Goal: Task Accomplishment & Management: Use online tool/utility

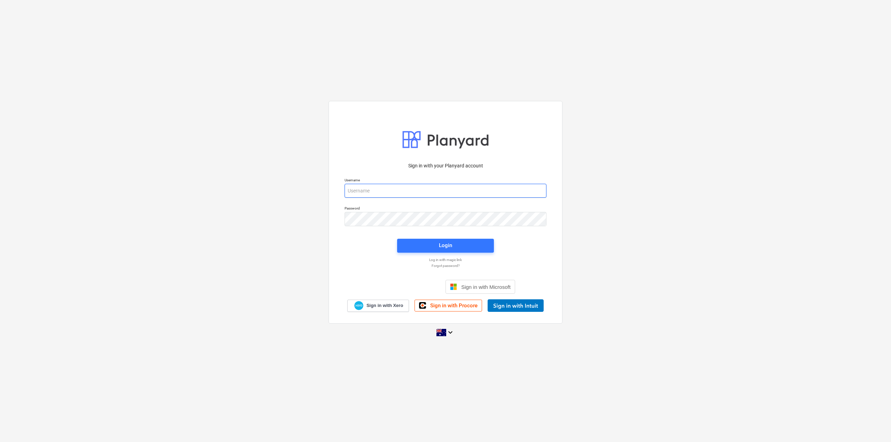
click at [511, 191] on input "email" at bounding box center [445, 191] width 202 height 14
click at [0, 441] on com-1password-button at bounding box center [0, 442] width 0 height 0
click at [221, 171] on div "Sign in with your Planyard account Username Password Login Log in with magic li…" at bounding box center [445, 220] width 891 height 251
click at [399, 193] on input "email" at bounding box center [445, 191] width 202 height 14
click at [0, 441] on com-1password-button at bounding box center [0, 442] width 0 height 0
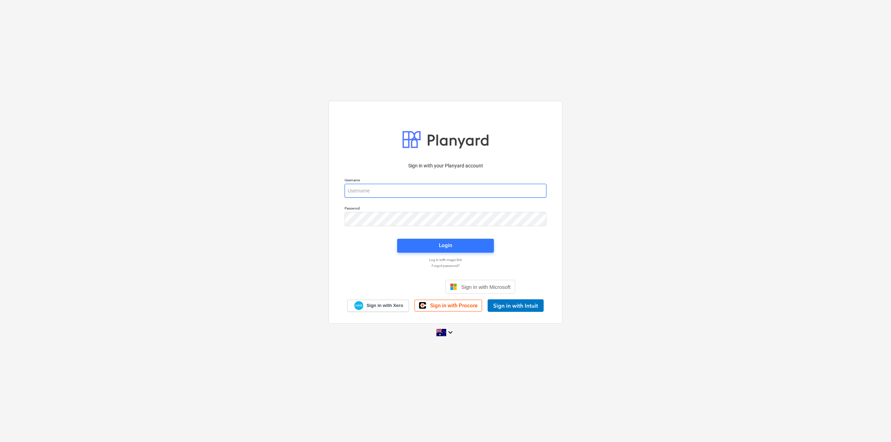
click at [398, 190] on input "email" at bounding box center [445, 191] width 202 height 14
click at [0, 441] on com-1password-button at bounding box center [0, 442] width 0 height 0
type input "[EMAIL_ADDRESS][DOMAIN_NAME]"
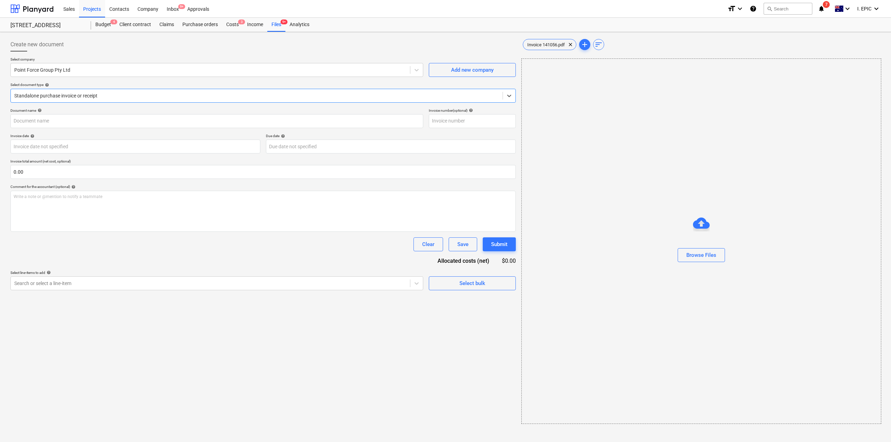
type input "141056"
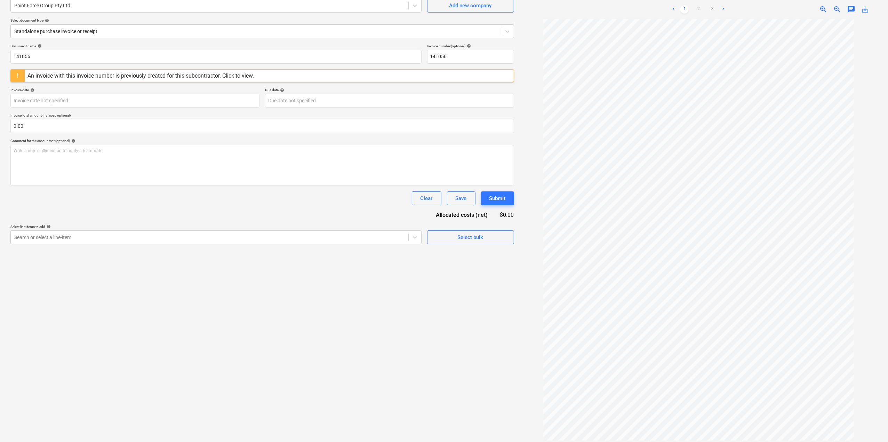
scroll to position [18, 0]
